Goal: Task Accomplishment & Management: Manage account settings

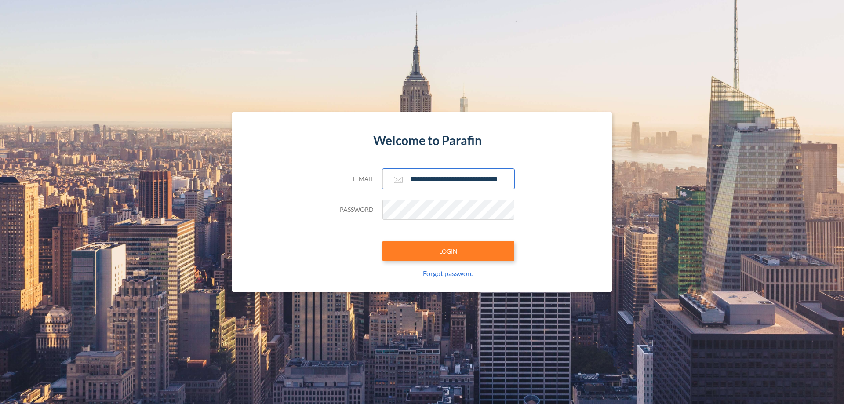
type input "**********"
click at [449, 251] on button "LOGIN" at bounding box center [449, 251] width 132 height 20
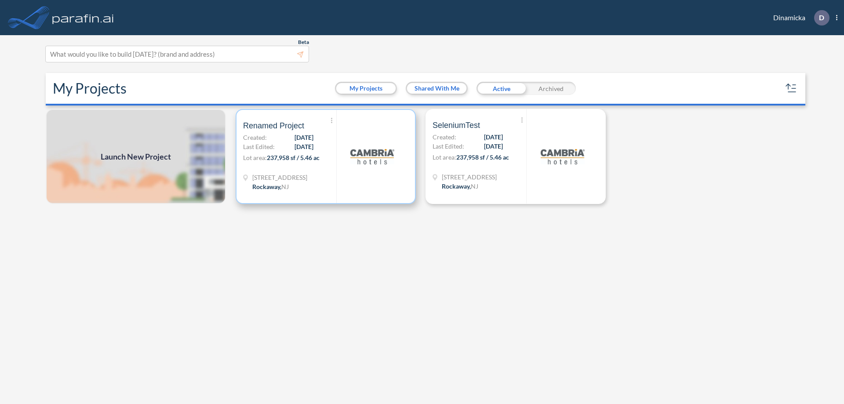
scroll to position [2, 0]
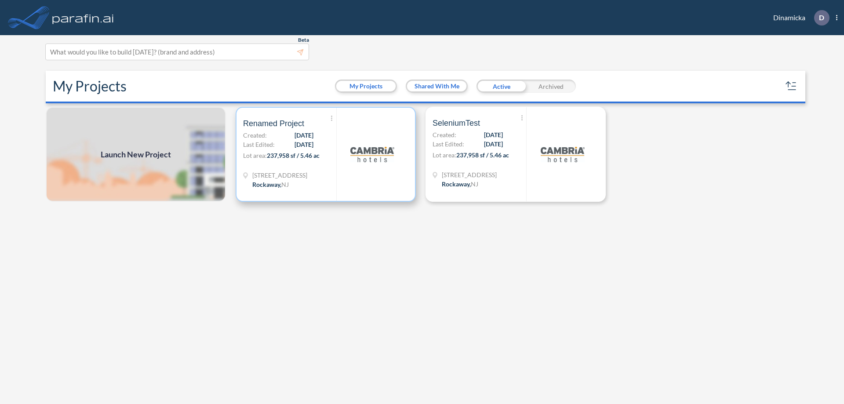
click at [326, 154] on p "Lot area: 237,958 sf / 5.46 ac" at bounding box center [289, 157] width 93 height 13
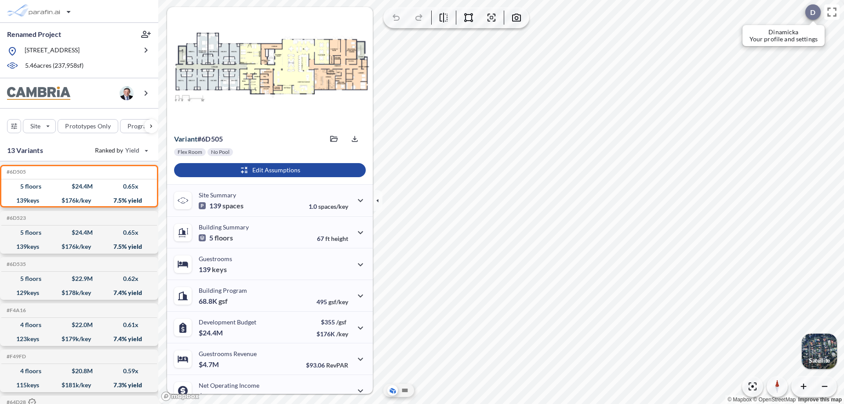
click at [809, 12] on div at bounding box center [813, 11] width 15 height 15
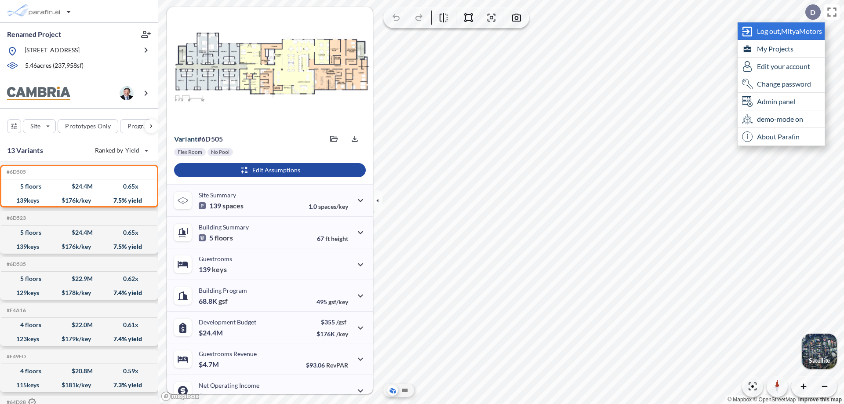
click at [790, 31] on span "Log out, MityaMotors" at bounding box center [789, 31] width 65 height 9
